Goal: Task Accomplishment & Management: Manage account settings

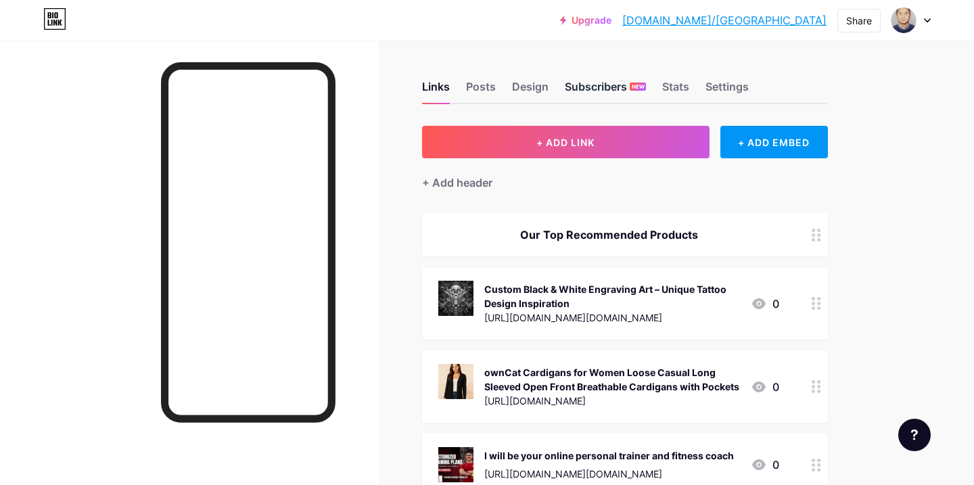
click at [591, 93] on div "Subscribers NEW" at bounding box center [605, 90] width 81 height 24
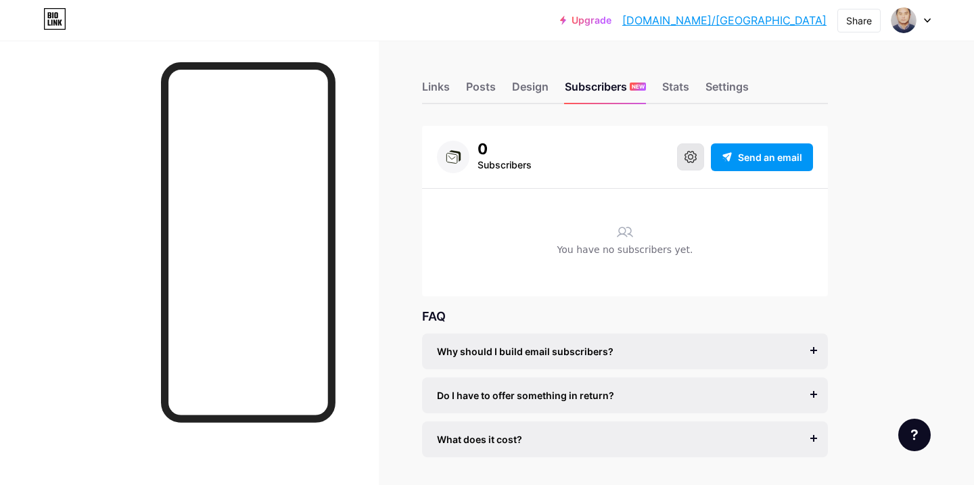
click at [687, 158] on icon at bounding box center [691, 157] width 12 height 12
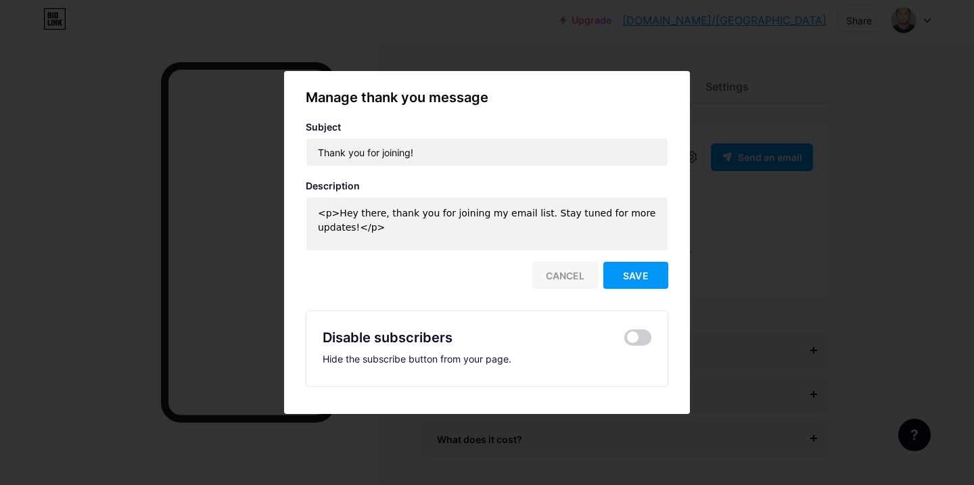
click at [570, 273] on div "Cancel" at bounding box center [566, 275] width 66 height 27
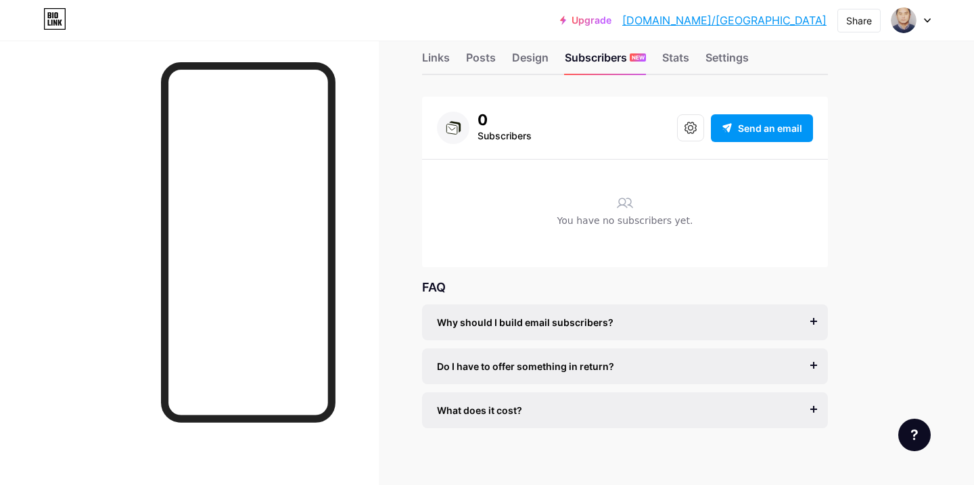
scroll to position [40, 0]
